Goal: Task Accomplishment & Management: Complete application form

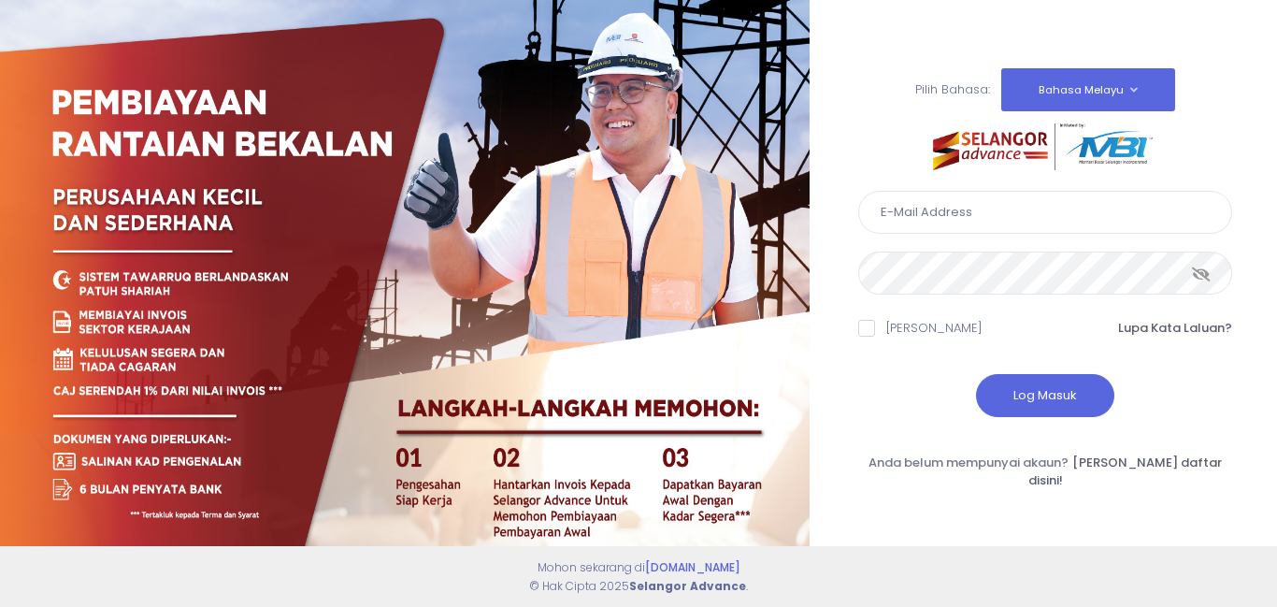
type input "[EMAIL_ADDRESS][DOMAIN_NAME]"
click at [1060, 398] on button "Log Masuk" at bounding box center [1045, 395] width 138 height 43
click at [0, 0] on div at bounding box center [0, 0] width 0 height 0
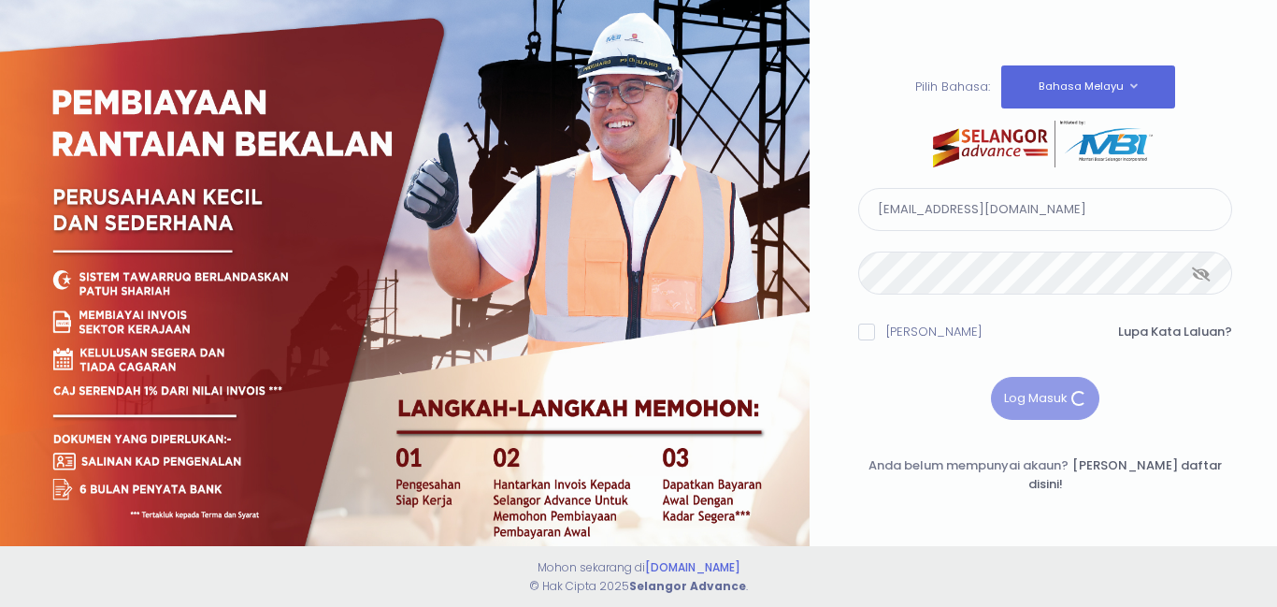
click at [1060, 398] on div at bounding box center [638, 303] width 1277 height 607
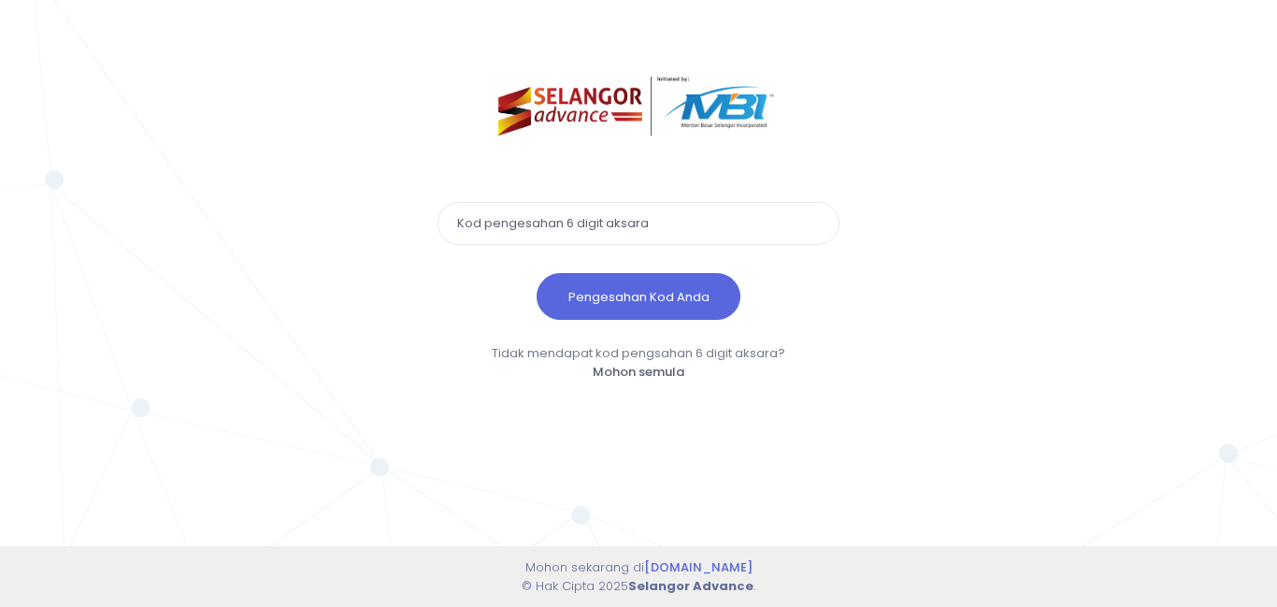
click at [520, 222] on input "text" at bounding box center [638, 223] width 402 height 43
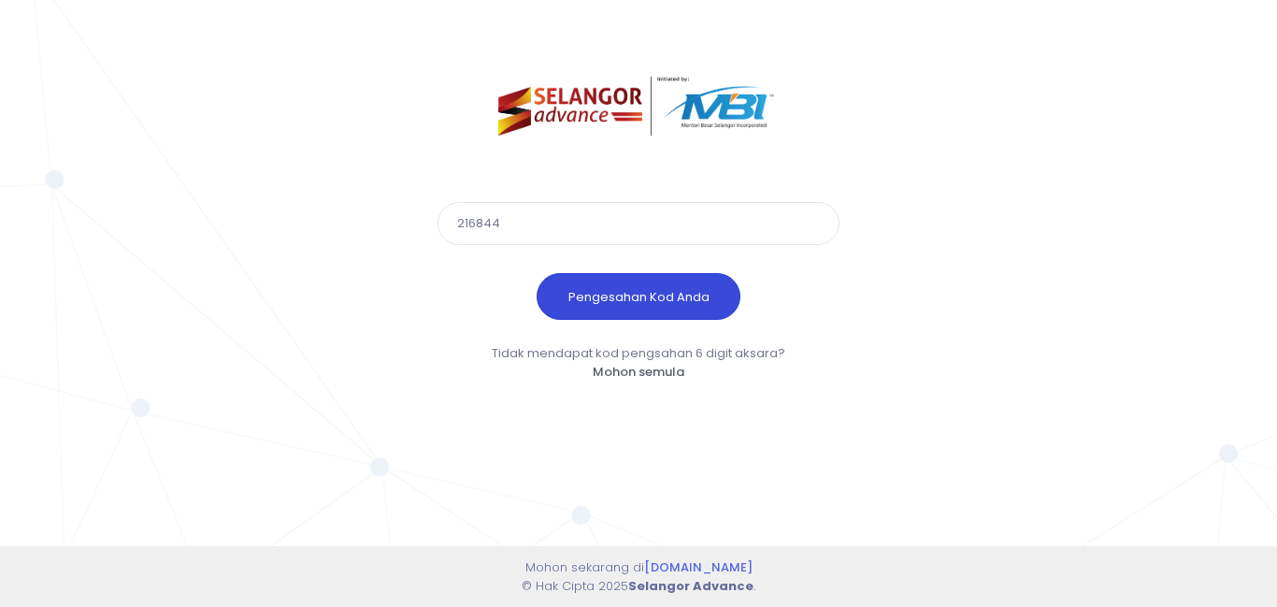
type input "216844"
click at [628, 298] on button "Pengesahan Kod Anda" at bounding box center [639, 296] width 204 height 47
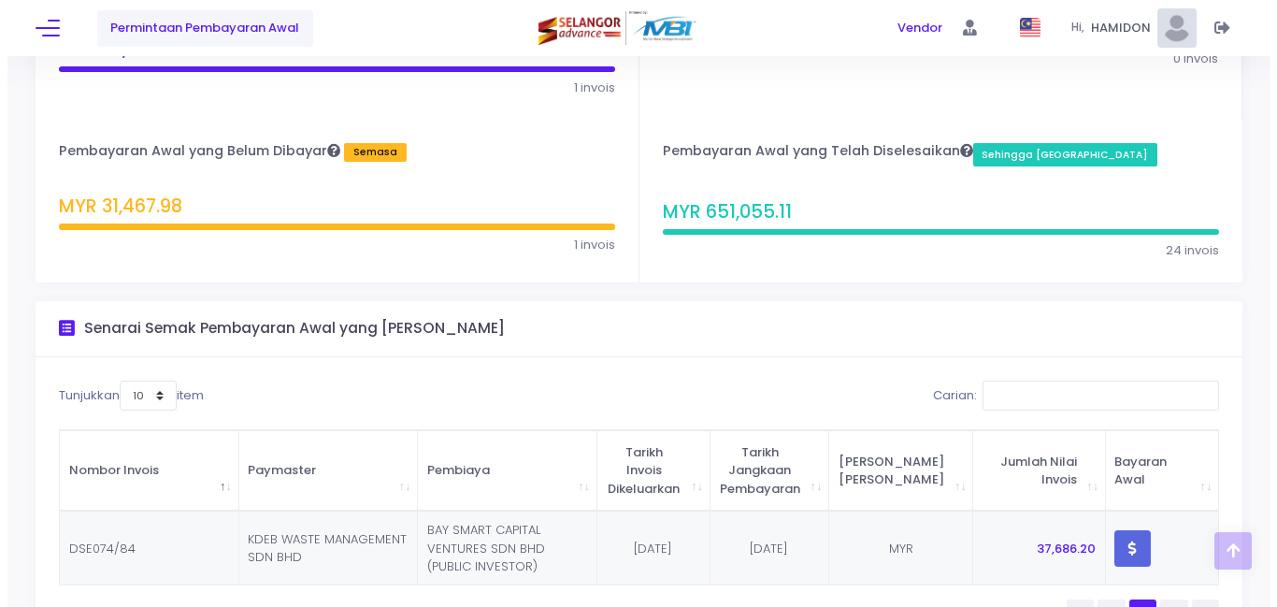
scroll to position [280, 0]
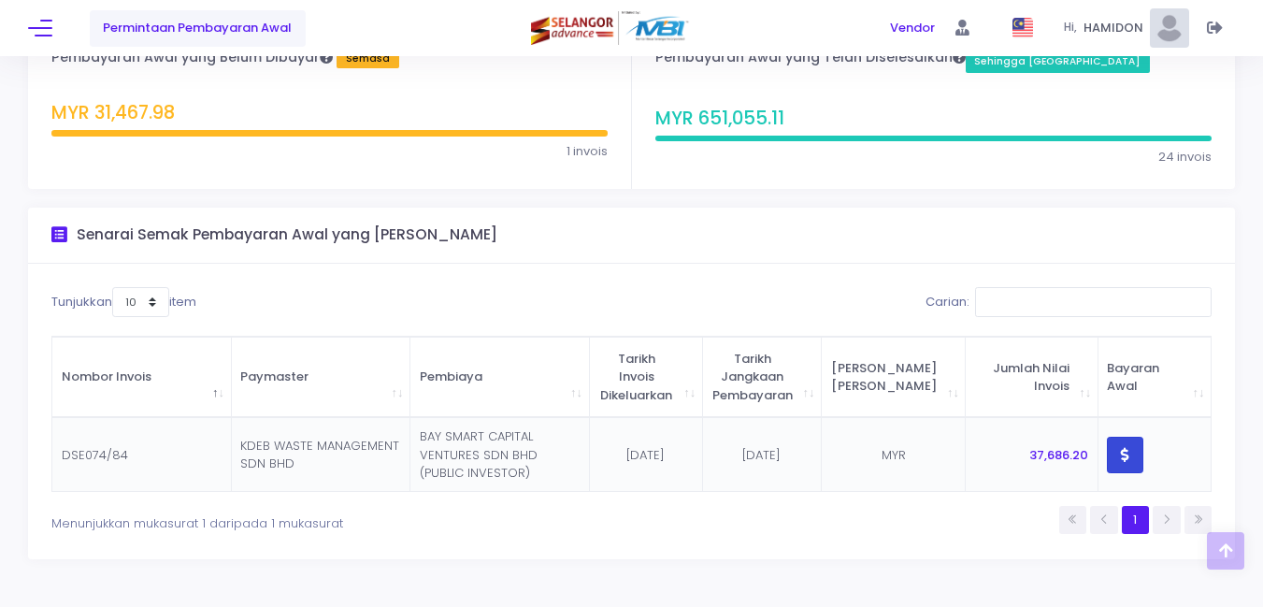
click at [1122, 454] on icon "button" at bounding box center [1125, 454] width 8 height 0
click at [1122, 326] on body "Privacy Notice Bay Supply Chain Technology Sdn. Bhd. (a company under the CapBa…" at bounding box center [638, 23] width 1277 height 607
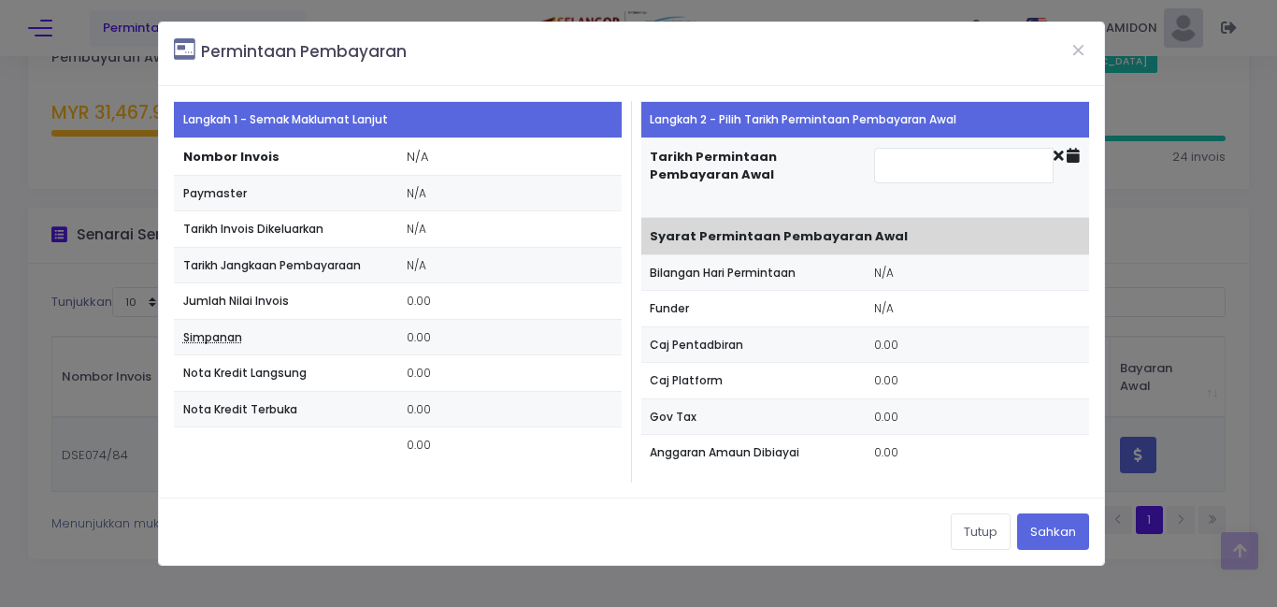
type input "[DATE]"
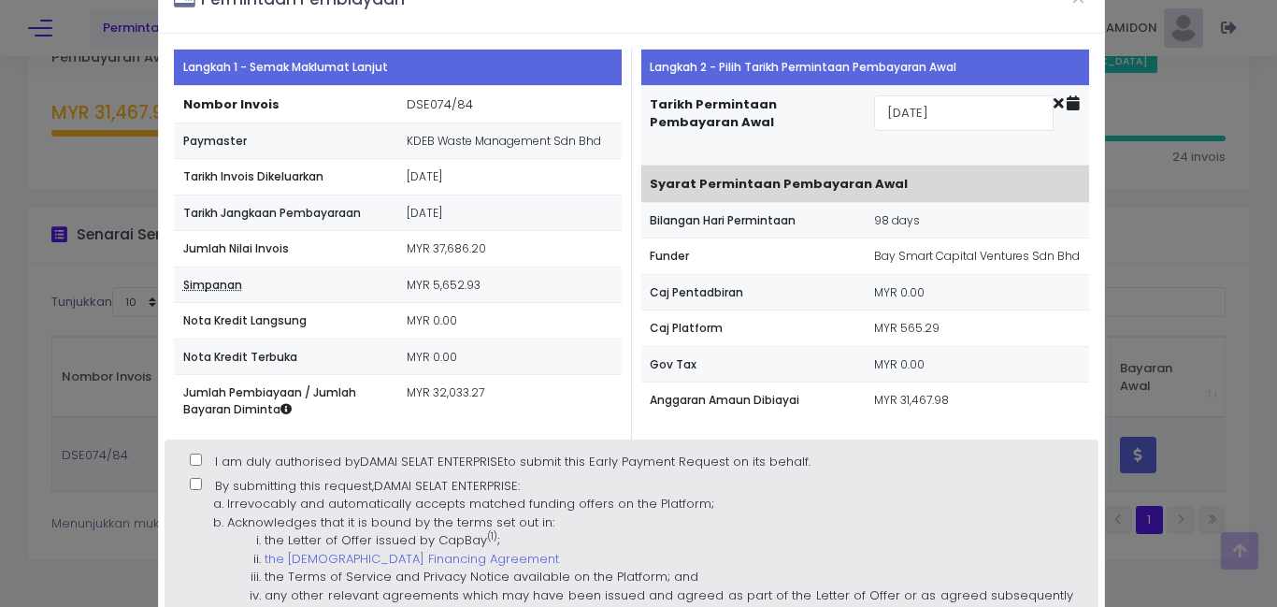
scroll to position [93, 0]
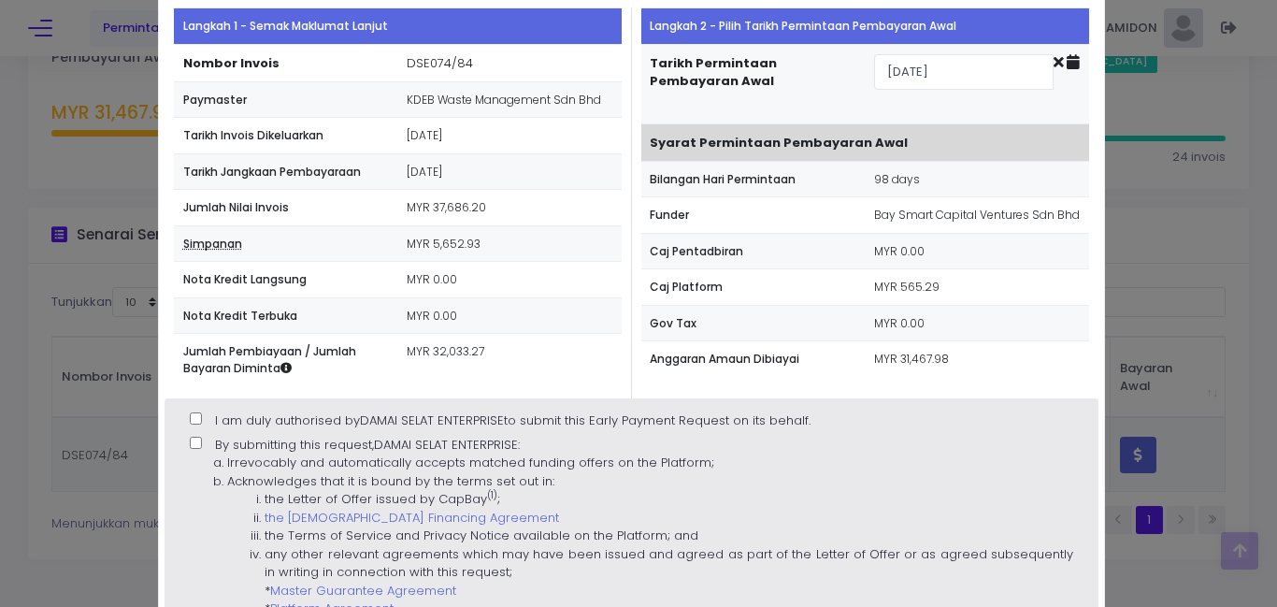
click at [194, 421] on input "I am duly authorised by DAMAI SELAT ENTERPRISE to submit this Early Payment Req…" at bounding box center [196, 418] width 12 height 12
checkbox input "true"
click at [196, 446] on input "By submitting this request, DAMAI SELAT ENTERPRISE : Irrevocably and automatica…" at bounding box center [196, 443] width 12 height 12
click at [193, 440] on input "By submitting this request, DAMAI SELAT ENTERPRISE : Irrevocably and automatica…" at bounding box center [196, 443] width 12 height 12
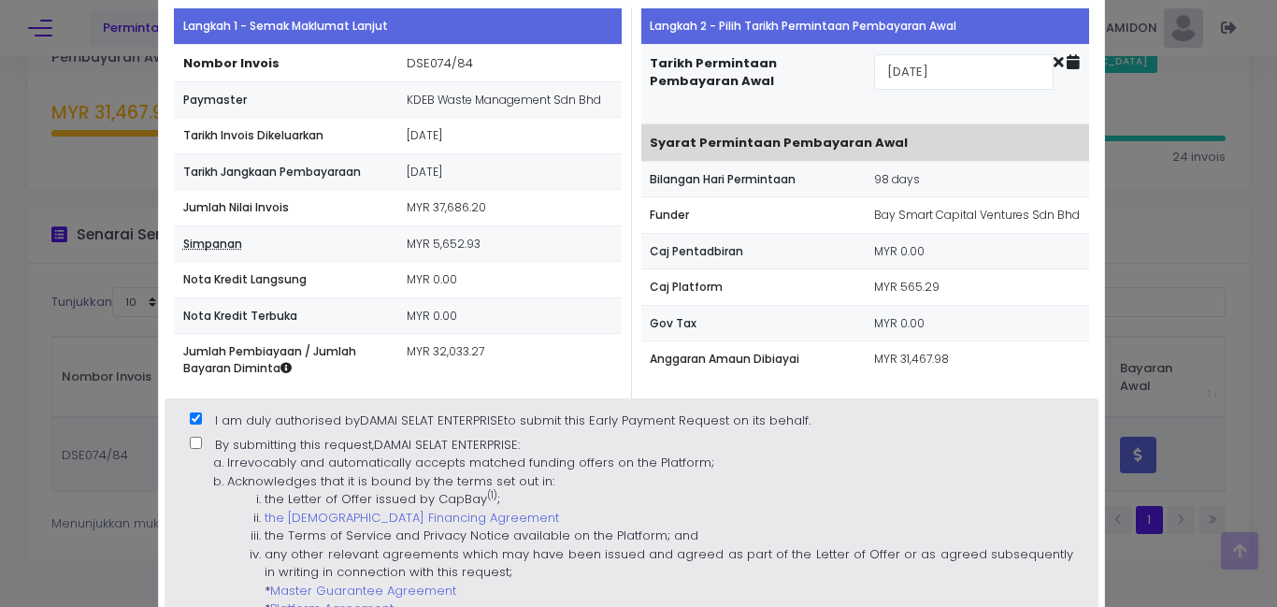
checkbox input "true"
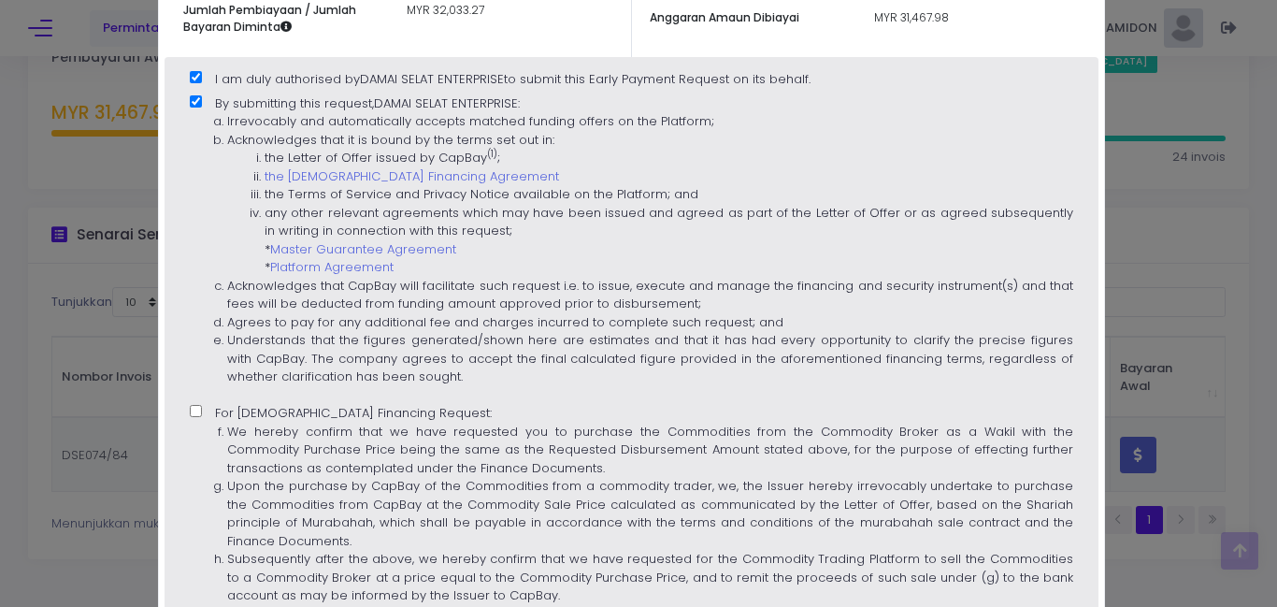
scroll to position [467, 0]
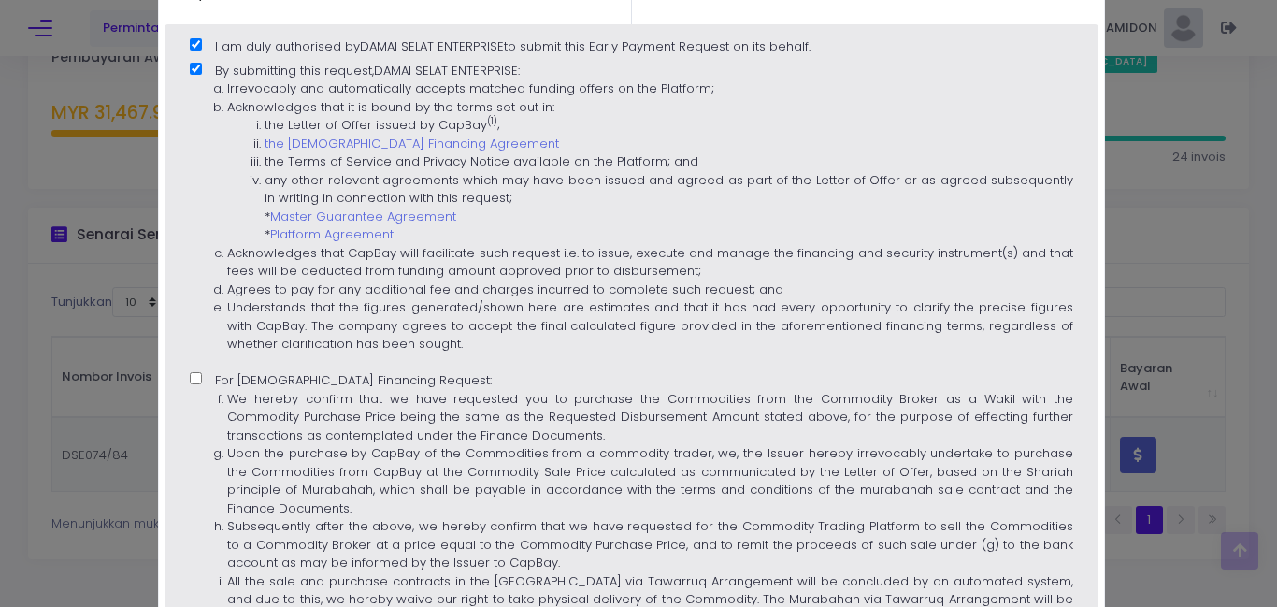
click at [200, 388] on label "For [DEMOGRAPHIC_DATA] Financing Request: We hereby confirm that we have reques…" at bounding box center [631, 504] width 883 height 267
click at [200, 384] on input "For [DEMOGRAPHIC_DATA] Financing Request: We hereby confirm that we have reques…" at bounding box center [196, 378] width 12 height 12
click at [200, 388] on label "For [DEMOGRAPHIC_DATA] Financing Request: We hereby confirm that we have reques…" at bounding box center [631, 504] width 883 height 267
click at [200, 384] on input "For [DEMOGRAPHIC_DATA] Financing Request: We hereby confirm that we have reques…" at bounding box center [196, 378] width 12 height 12
click at [196, 377] on input "For [DEMOGRAPHIC_DATA] Financing Request: We hereby confirm that we have reques…" at bounding box center [196, 378] width 12 height 12
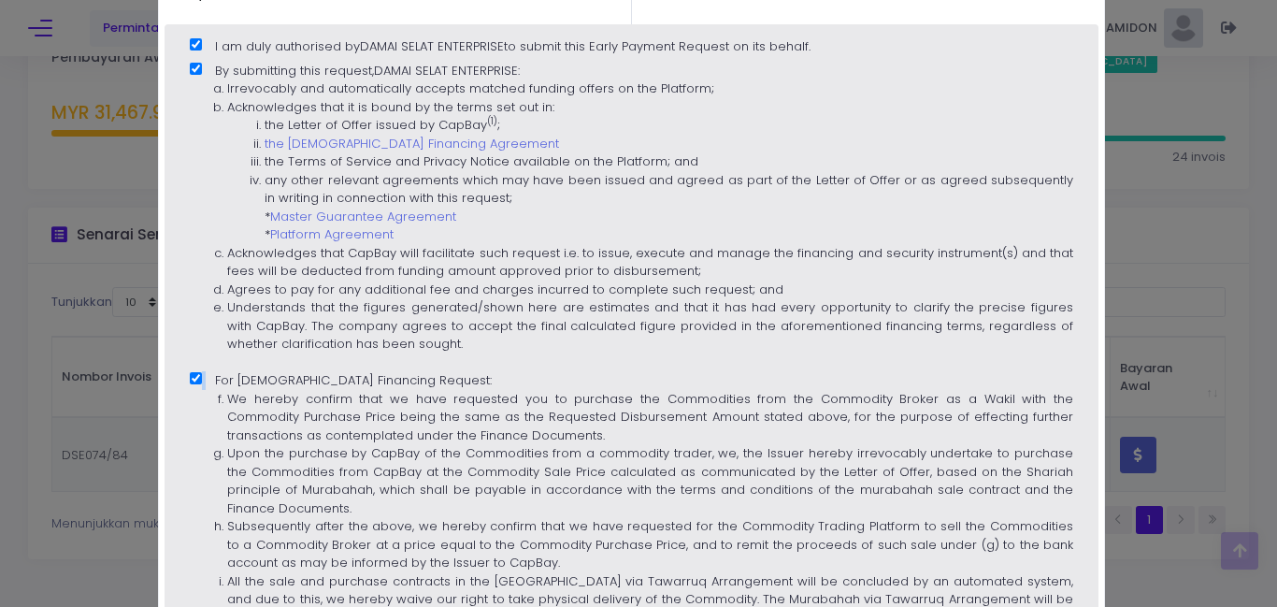
click at [196, 377] on input "For [DEMOGRAPHIC_DATA] Financing Request: We hereby confirm that we have reques…" at bounding box center [196, 378] width 12 height 12
click at [195, 378] on input "For [DEMOGRAPHIC_DATA] Financing Request: We hereby confirm that we have reques…" at bounding box center [196, 378] width 12 height 12
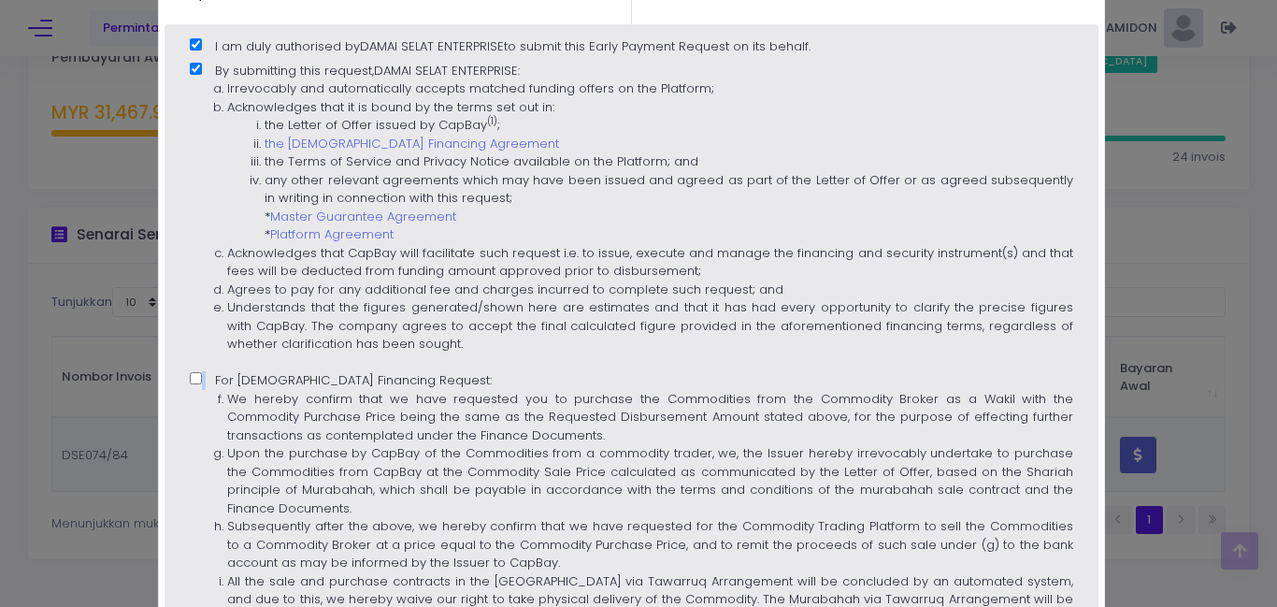
click at [192, 378] on input "For [DEMOGRAPHIC_DATA] Financing Request: We hereby confirm that we have reques…" at bounding box center [196, 378] width 12 height 12
click at [198, 404] on ol "We hereby confirm that we have requested you to purchase the Commodities from t…" at bounding box center [631, 508] width 883 height 237
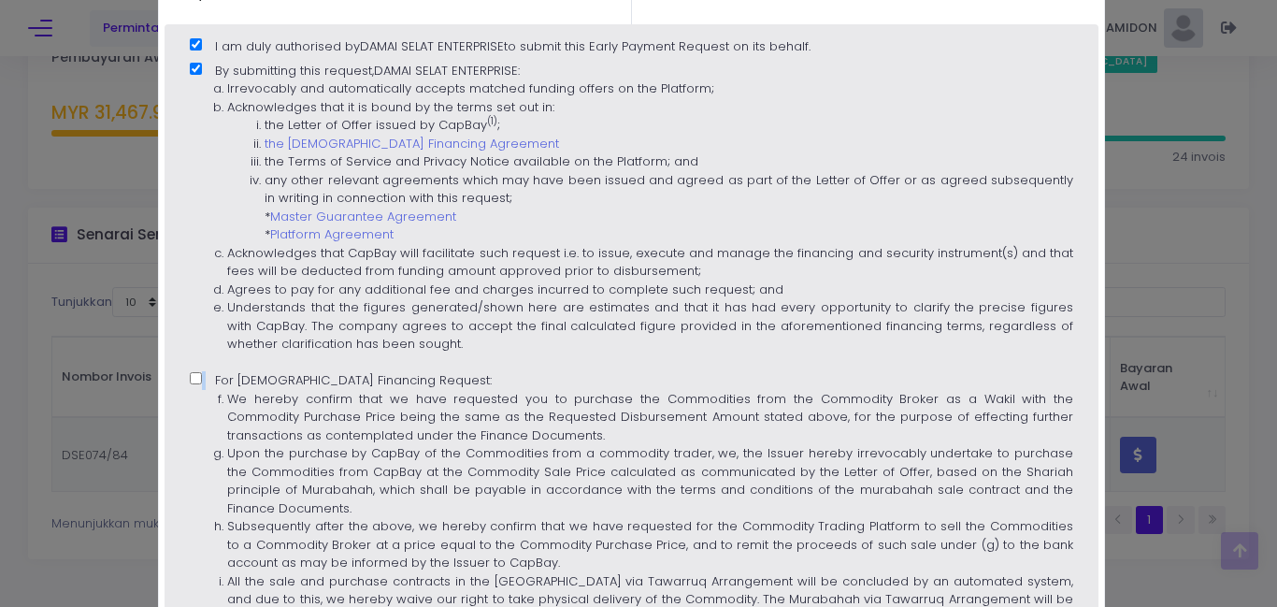
click at [198, 384] on input "For [DEMOGRAPHIC_DATA] Financing Request: We hereby confirm that we have reques…" at bounding box center [196, 378] width 12 height 12
click at [198, 404] on ol "We hereby confirm that we have requested you to purchase the Commodities from t…" at bounding box center [631, 508] width 883 height 237
click at [198, 384] on input "For [DEMOGRAPHIC_DATA] Financing Request: We hereby confirm that we have reques…" at bounding box center [196, 378] width 12 height 12
click at [198, 404] on ol "We hereby confirm that we have requested you to purchase the Commodities from t…" at bounding box center [631, 508] width 883 height 237
click at [198, 384] on input "For [DEMOGRAPHIC_DATA] Financing Request: We hereby confirm that we have reques…" at bounding box center [196, 378] width 12 height 12
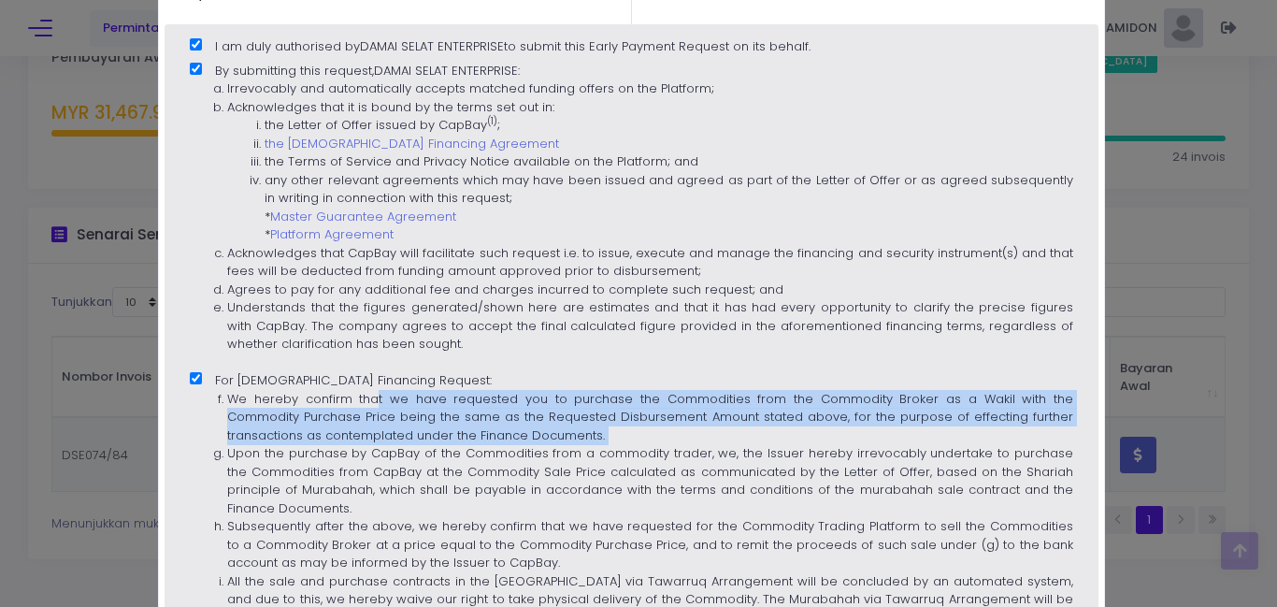
click at [193, 413] on ol "We hereby confirm that we have requested you to purchase the Commodities from t…" at bounding box center [631, 508] width 883 height 237
click at [193, 384] on input "For [DEMOGRAPHIC_DATA] Financing Request: We hereby confirm that we have reques…" at bounding box center [196, 378] width 12 height 12
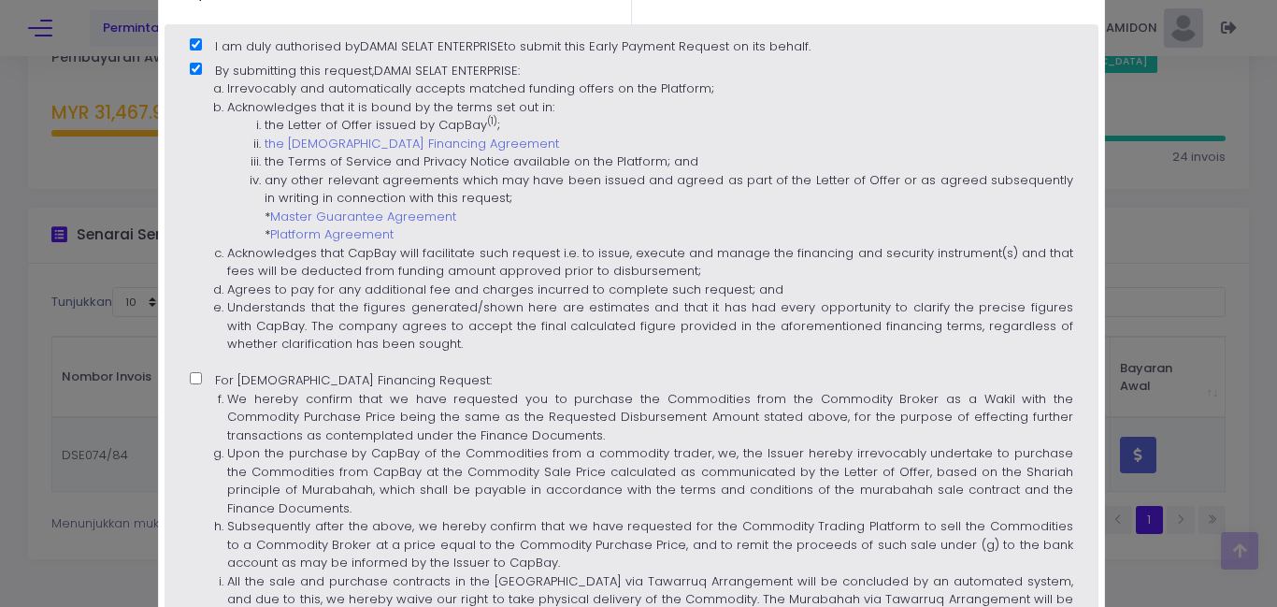
click at [191, 378] on input "For [DEMOGRAPHIC_DATA] Financing Request: We hereby confirm that we have reques…" at bounding box center [196, 378] width 12 height 12
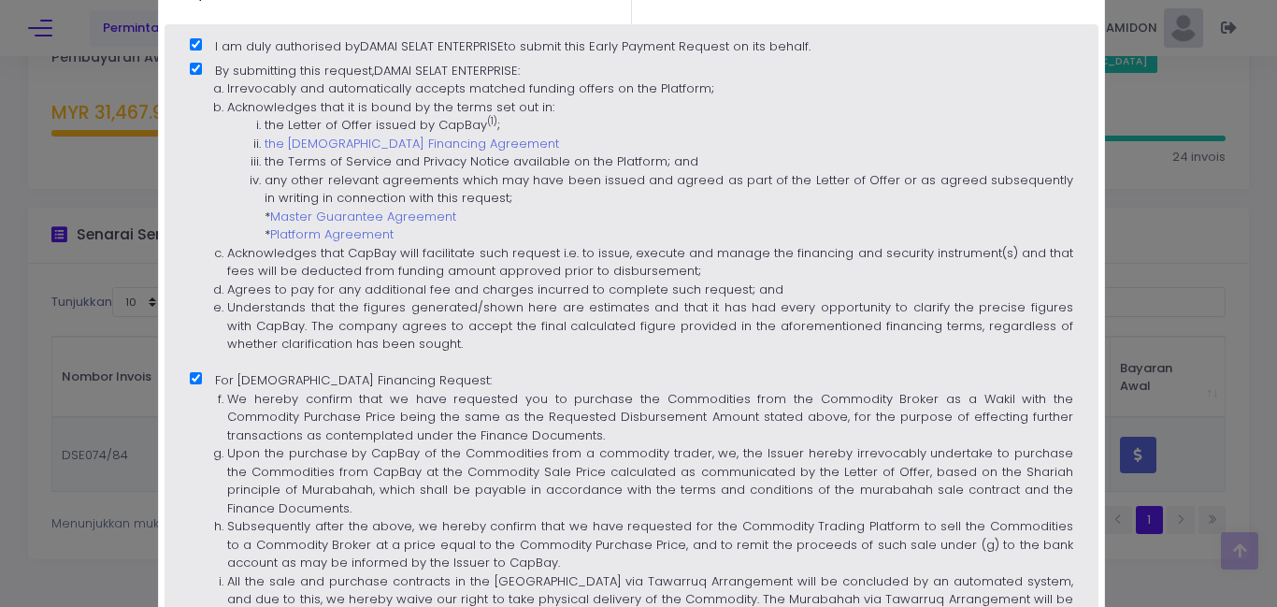
click at [191, 378] on input "For [DEMOGRAPHIC_DATA] Financing Request: We hereby confirm that we have reques…" at bounding box center [196, 378] width 12 height 12
click at [192, 378] on input "For [DEMOGRAPHIC_DATA] Financing Request: We hereby confirm that we have reques…" at bounding box center [196, 378] width 12 height 12
click at [194, 372] on input "For [DEMOGRAPHIC_DATA] Financing Request: We hereby confirm that we have reques…" at bounding box center [196, 378] width 12 height 12
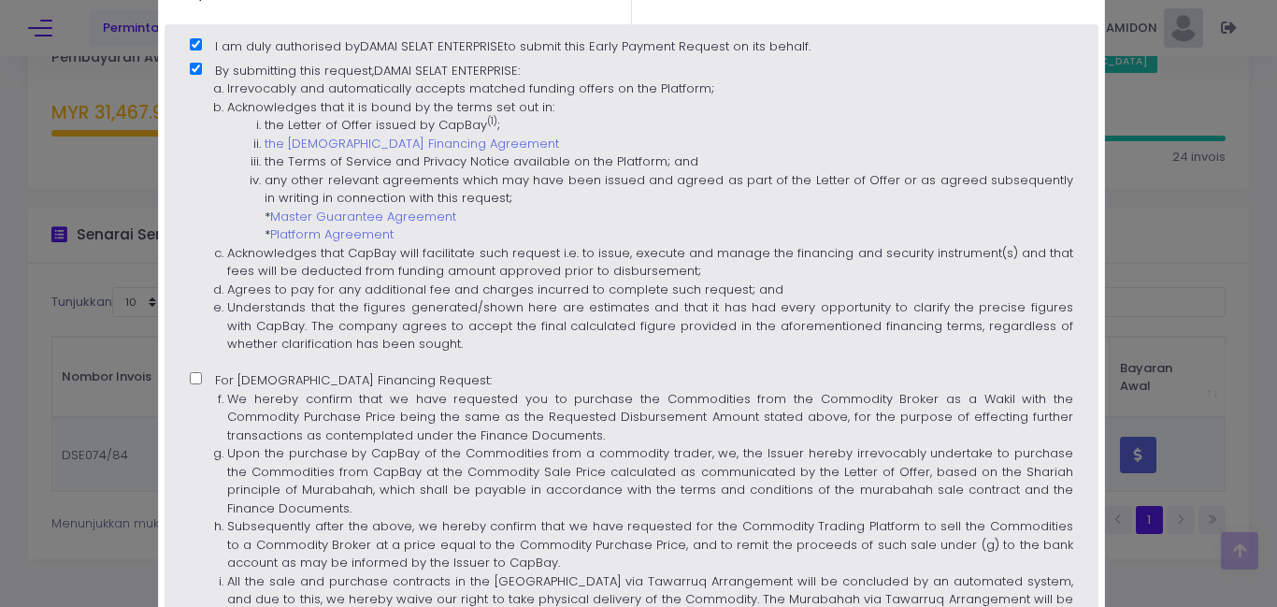
click at [193, 379] on input "For [DEMOGRAPHIC_DATA] Financing Request: We hereby confirm that we have reques…" at bounding box center [196, 378] width 12 height 12
checkbox input "true"
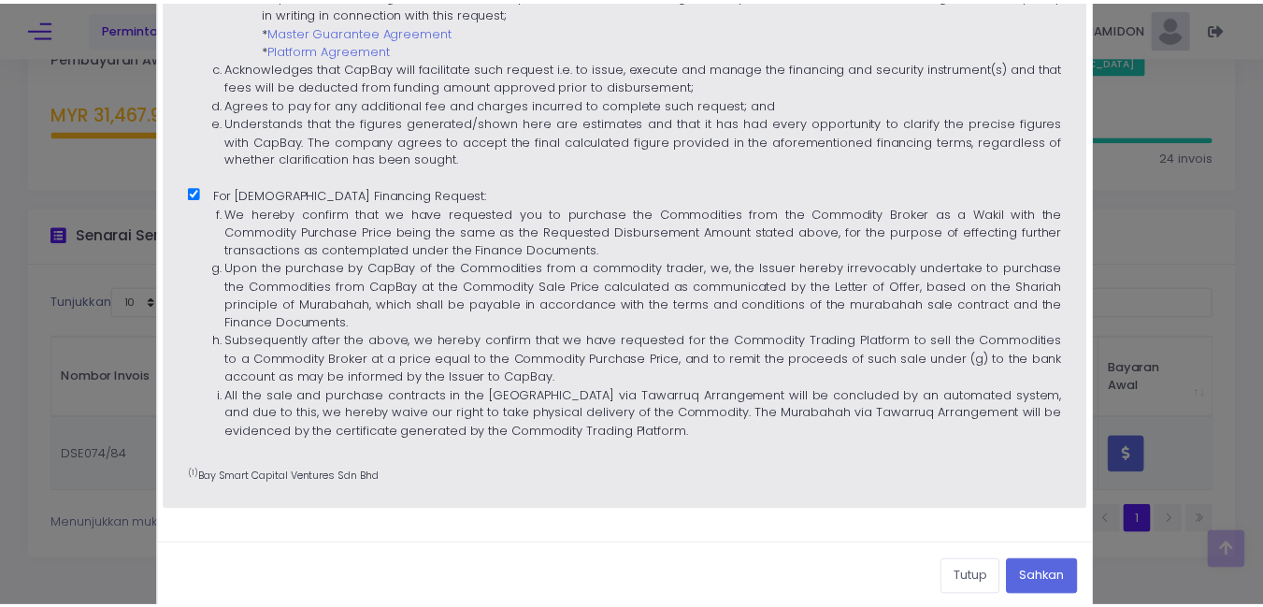
scroll to position [680, 0]
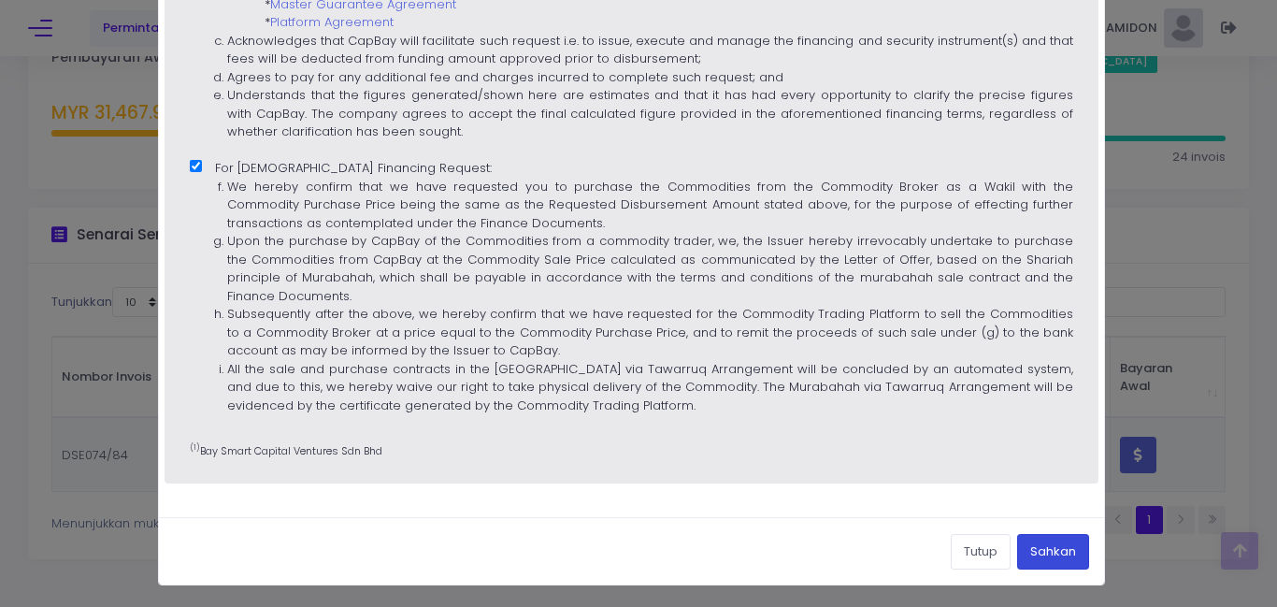
click at [1052, 555] on button "Sahkan" at bounding box center [1053, 552] width 72 height 36
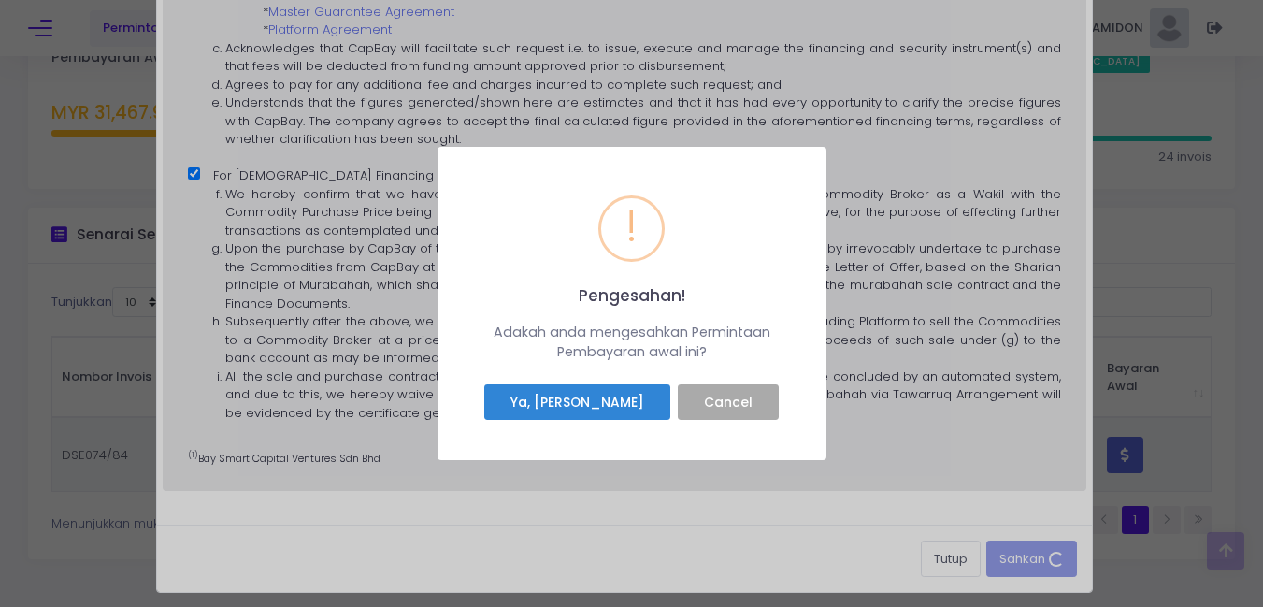
scroll to position [687, 0]
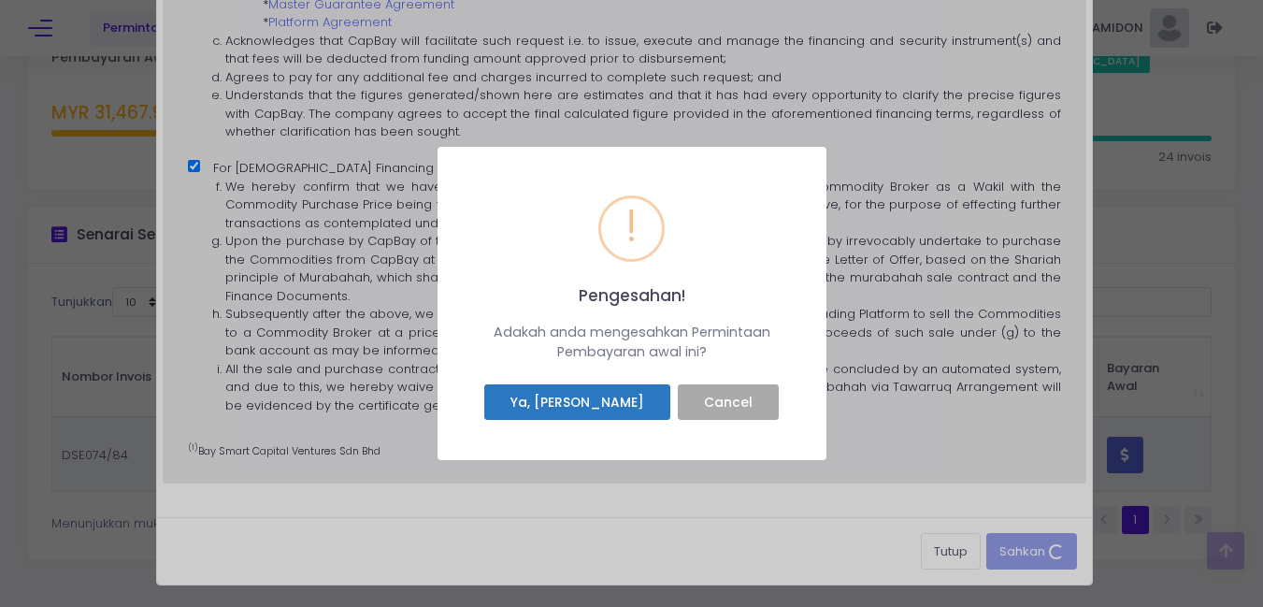
click at [601, 412] on button "Ya, [PERSON_NAME]" at bounding box center [576, 402] width 185 height 36
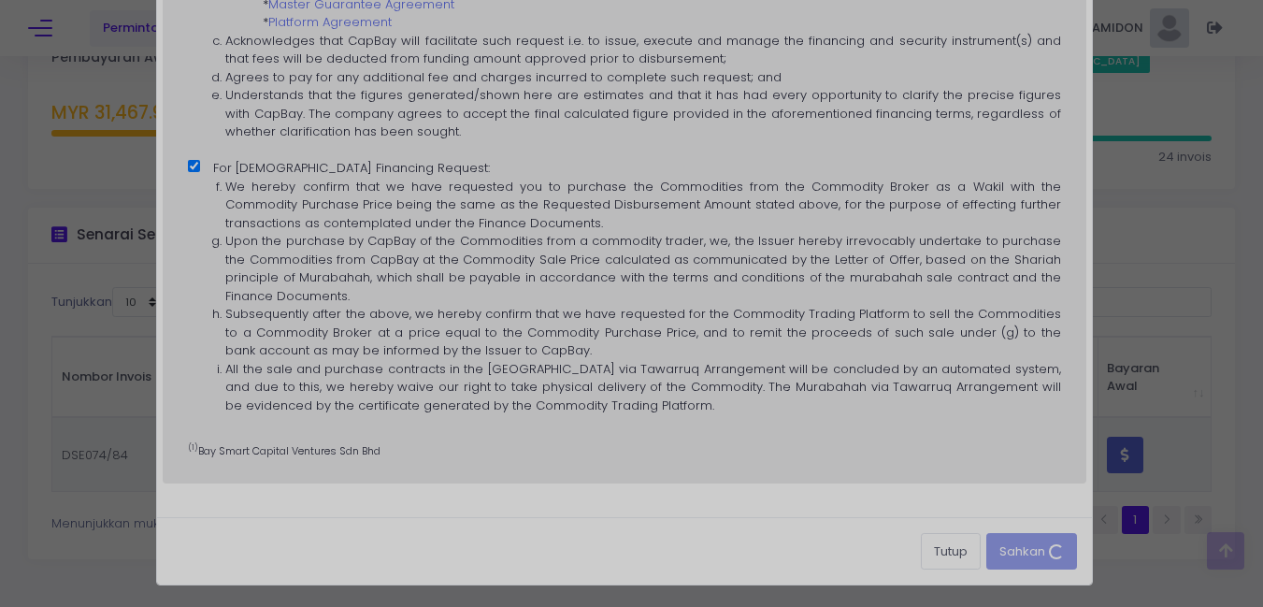
click at [601, 412] on div "Pengesahan! × Adakah anda mengesahkan Permintaan Pembayaran awal ini? Ya, Saya …" at bounding box center [631, 303] width 1263 height 607
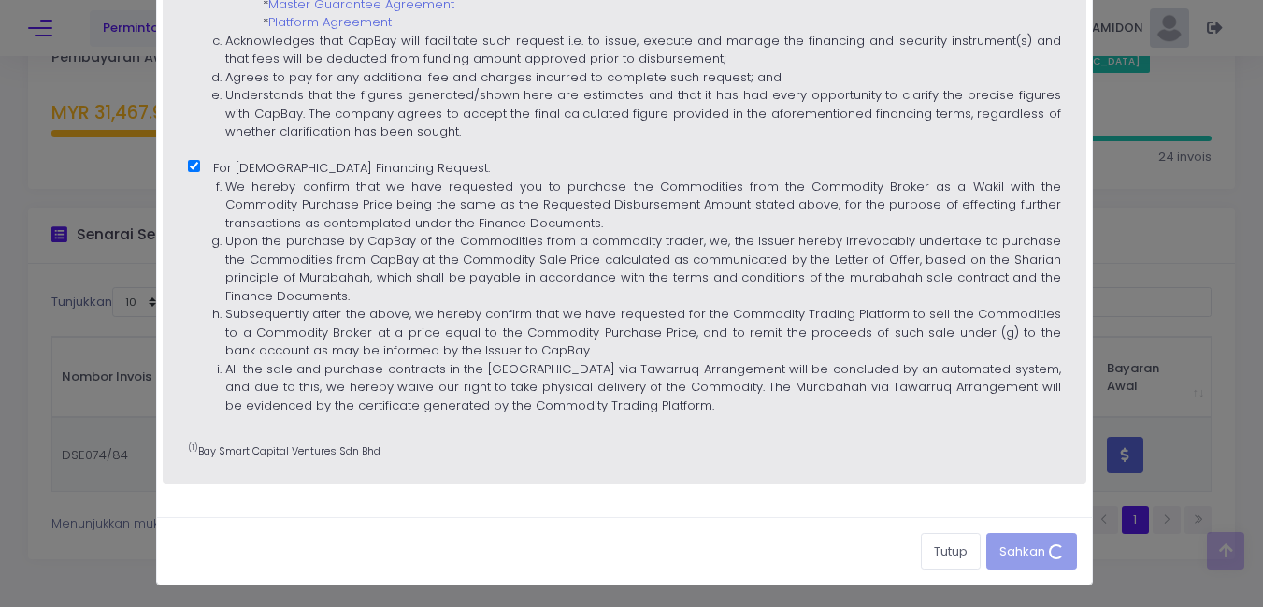
scroll to position [680, 0]
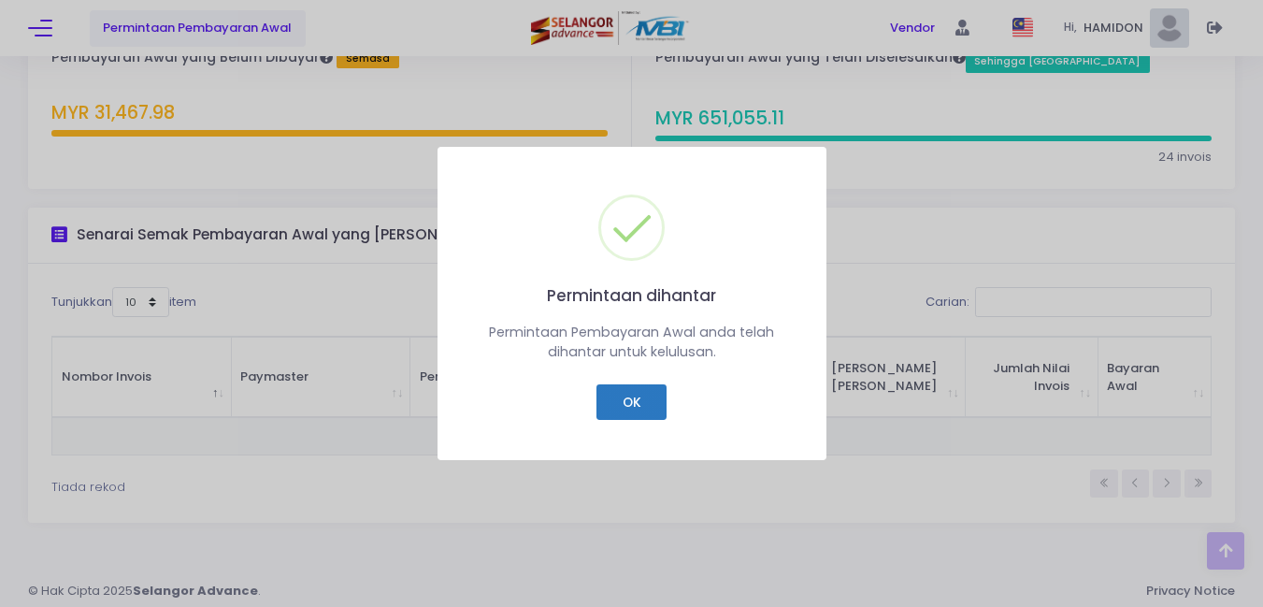
click at [627, 411] on button "OK" at bounding box center [631, 402] width 70 height 36
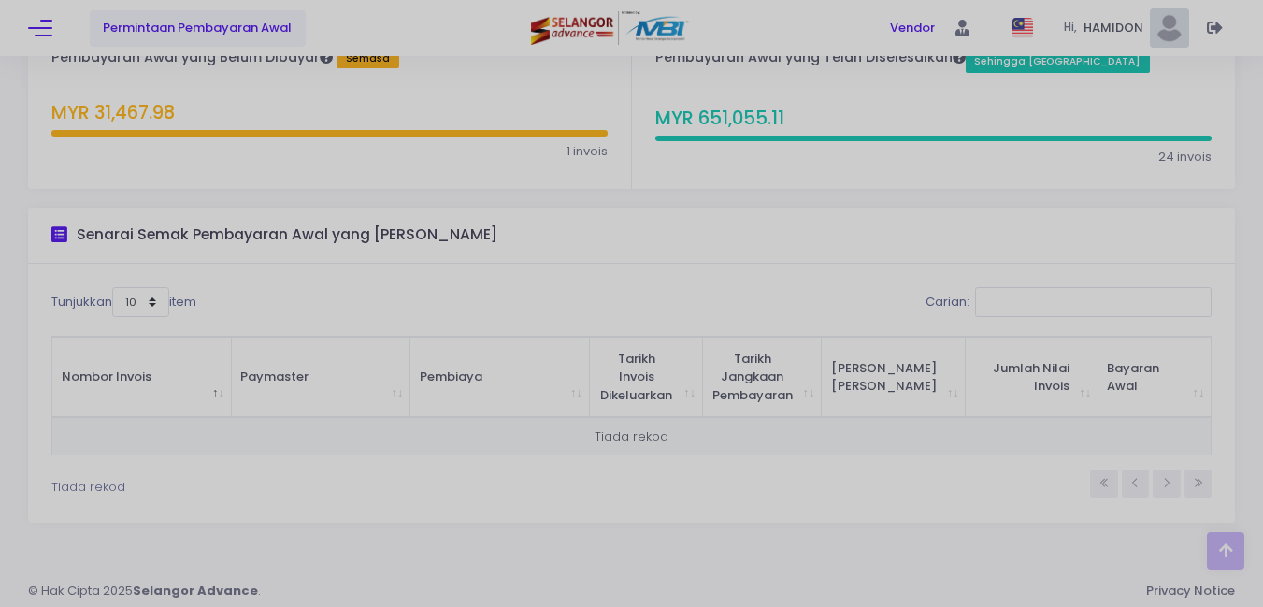
click at [627, 411] on th "Tarikh Invois Dikeluarkan" at bounding box center [646, 376] width 113 height 81
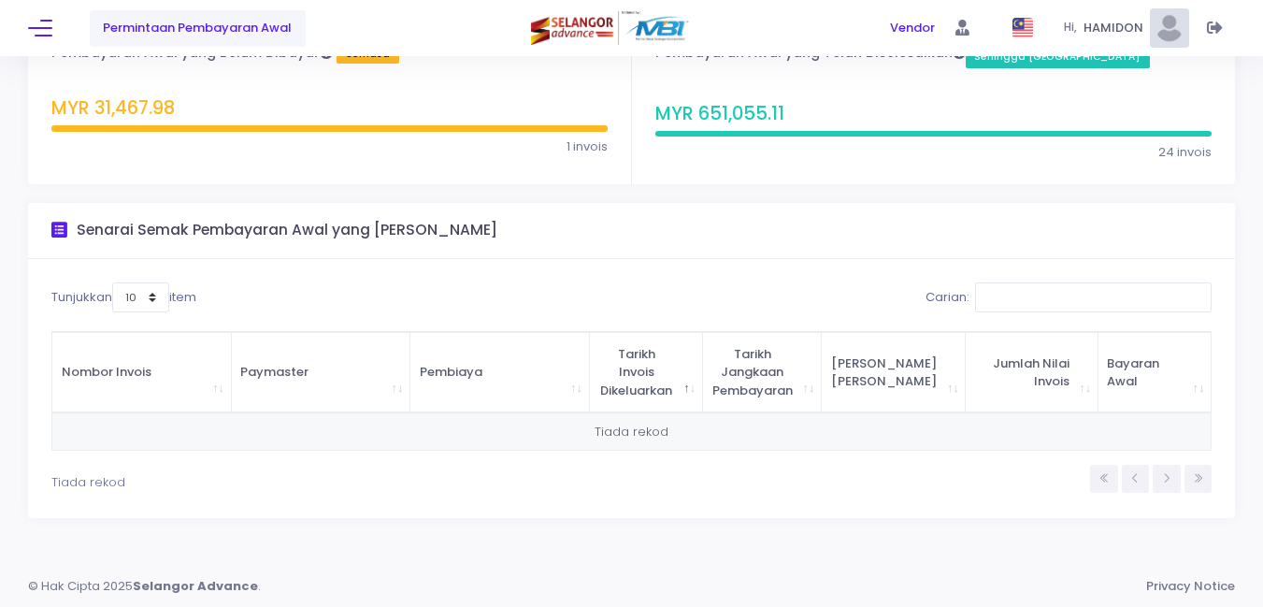
scroll to position [0, 0]
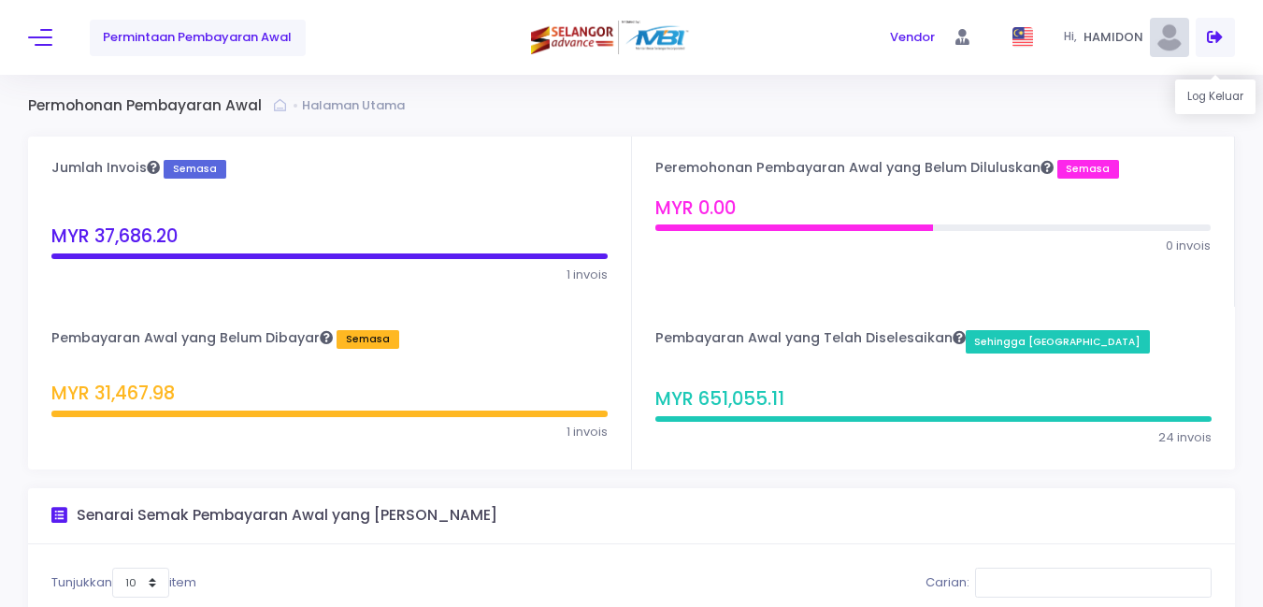
click at [1213, 37] on icon at bounding box center [1215, 37] width 16 height 0
